Goal: Navigation & Orientation: Go to known website

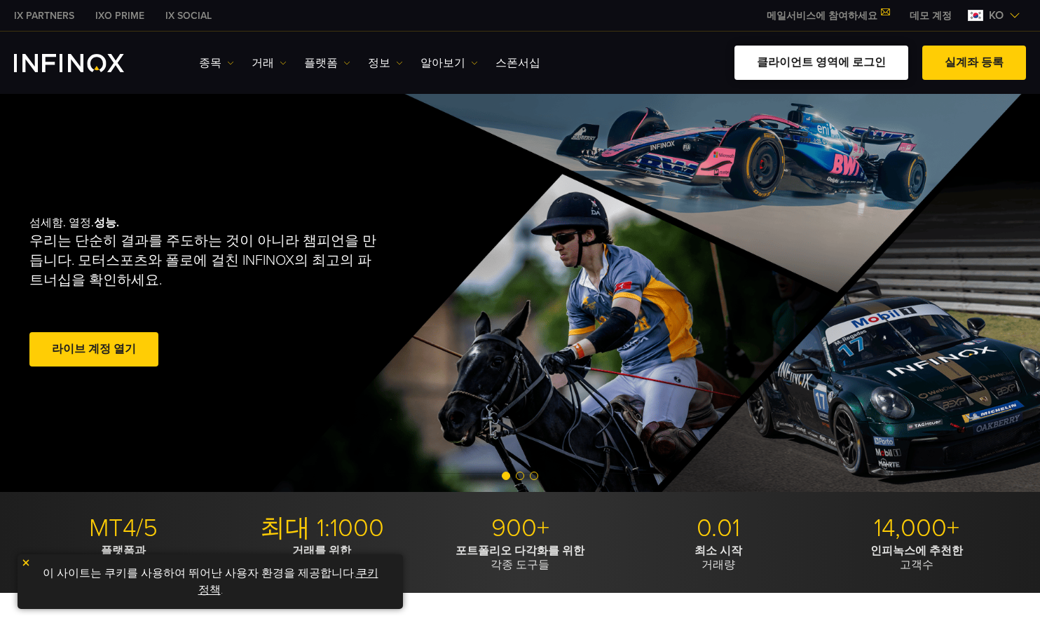
click at [866, 65] on link "클라이언트 영역에 로그인" at bounding box center [822, 63] width 174 height 34
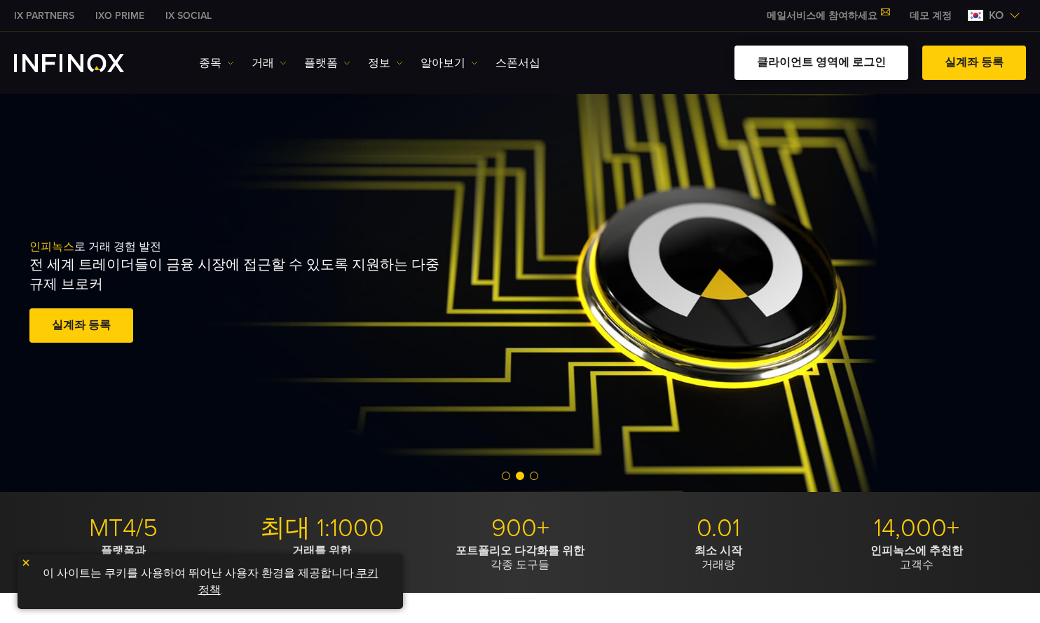
click at [833, 72] on link "클라이언트 영역에 로그인" at bounding box center [822, 63] width 174 height 34
